Goal: Information Seeking & Learning: Find specific fact

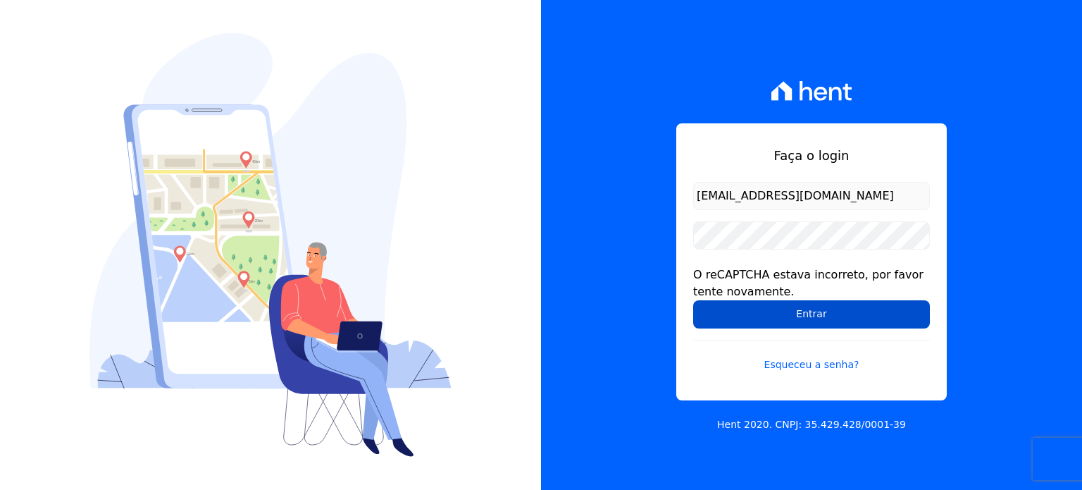
click at [808, 313] on input "Entrar" at bounding box center [811, 314] width 237 height 28
click at [793, 320] on input "Entrar" at bounding box center [811, 314] width 237 height 28
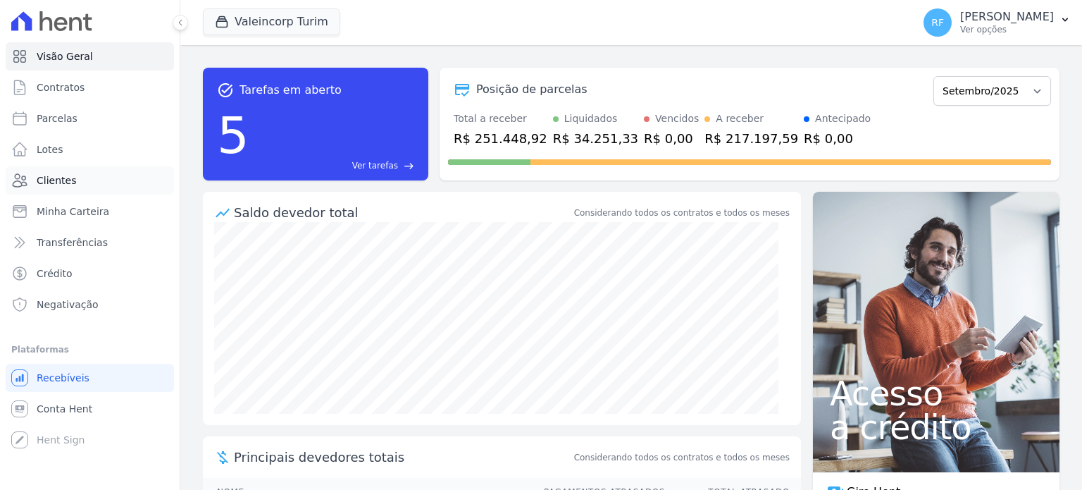
click at [56, 178] on span "Clientes" at bounding box center [56, 180] width 39 height 14
click at [66, 118] on span "Parcelas" at bounding box center [57, 118] width 41 height 14
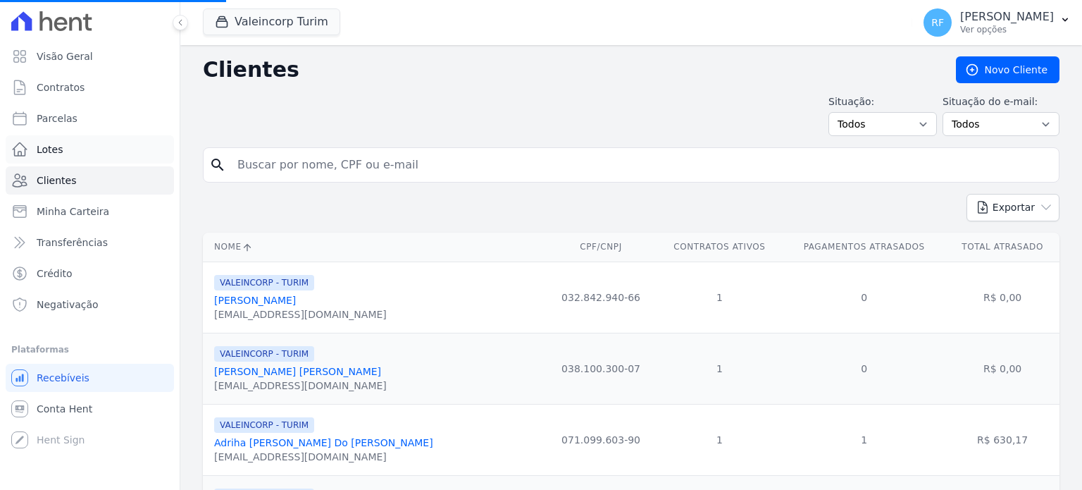
select select
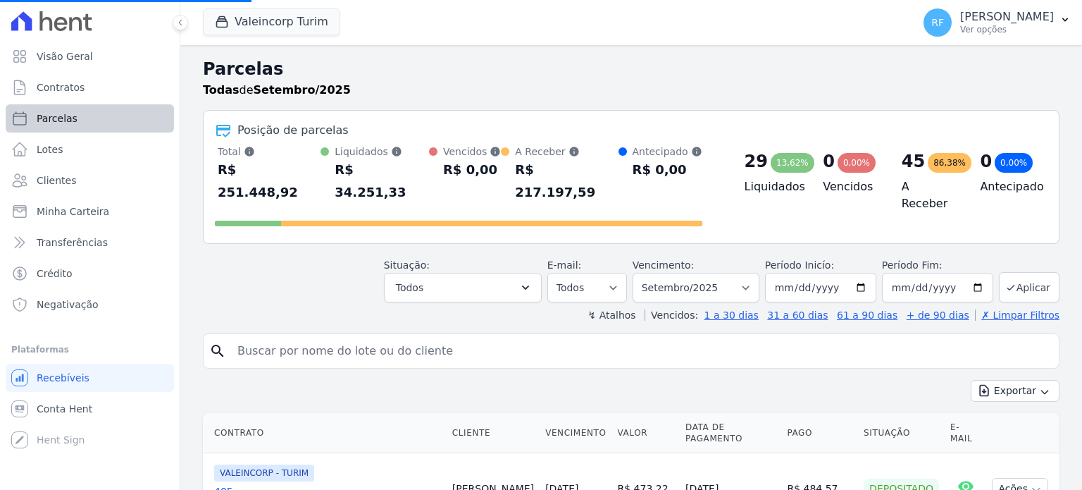
select select
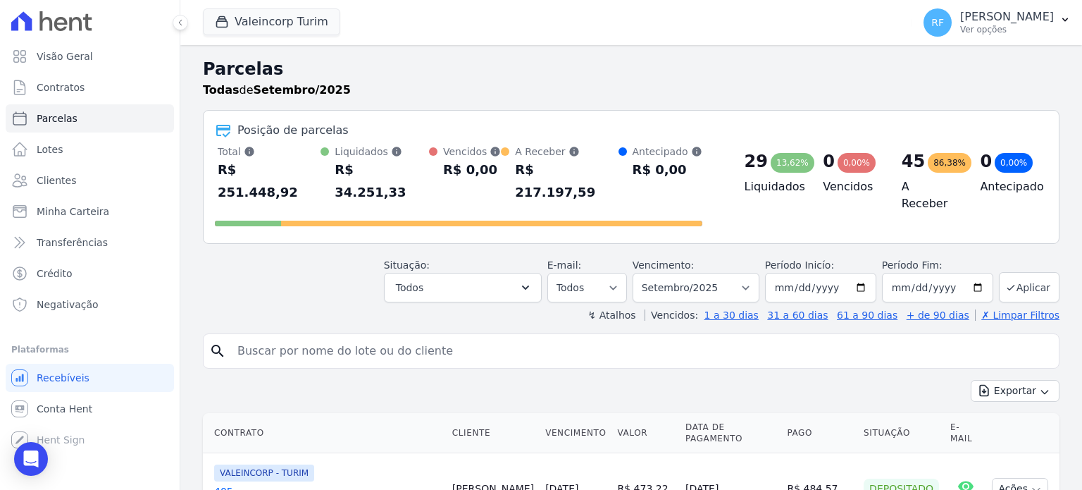
click at [288, 337] on input "search" at bounding box center [641, 351] width 824 height 28
type input "tais rodr"
select select
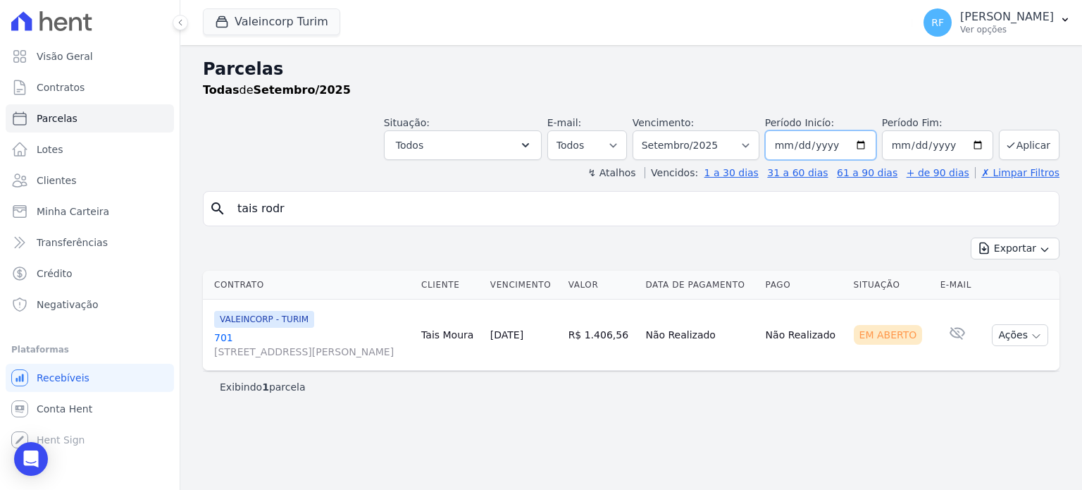
click at [814, 145] on input "2025-09-01" at bounding box center [820, 145] width 111 height 30
type input "2025-08-01"
click at [960, 213] on input "tais rodr" at bounding box center [641, 208] width 824 height 28
click at [977, 214] on input "tais rodr" at bounding box center [641, 208] width 824 height 28
click at [1051, 140] on button "Aplicar" at bounding box center [1029, 145] width 61 height 30
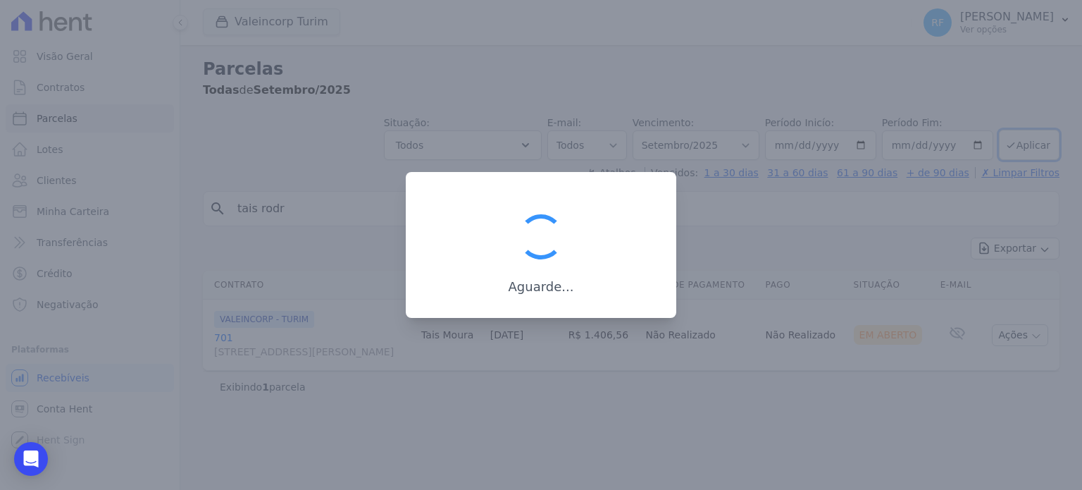
select select
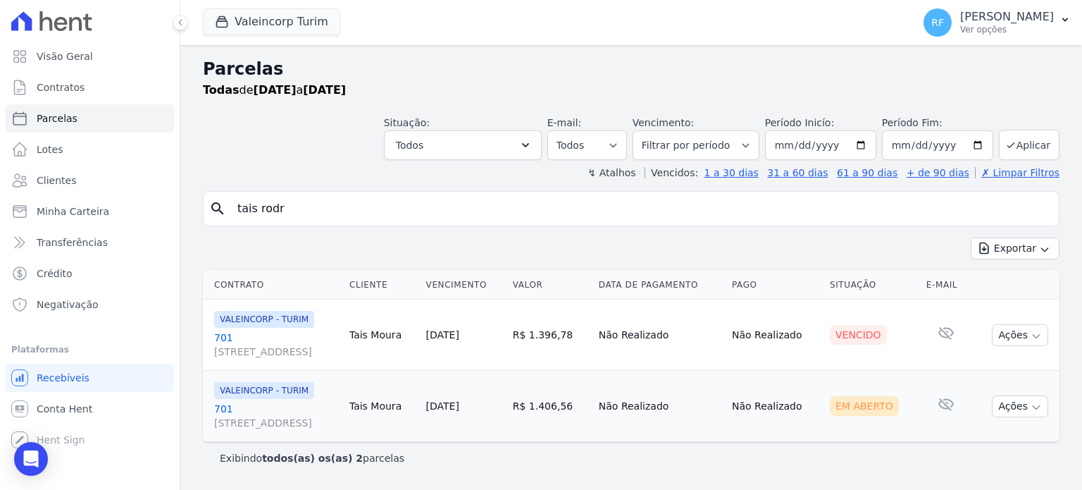
select select
drag, startPoint x: 620, startPoint y: 332, endPoint x: 660, endPoint y: 330, distance: 40.2
click at [593, 330] on td "R$ 1.396,78" at bounding box center [550, 334] width 86 height 71
copy td "1.396,78"
